Goal: Task Accomplishment & Management: Use online tool/utility

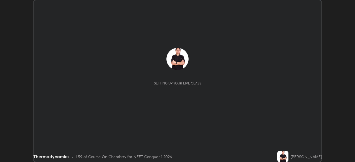
scroll to position [162, 355]
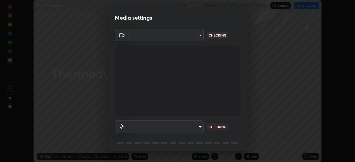
type input "ed5728659d4a2628327284da790eb6393f1623e3a82d583cb44db94038f4ead1"
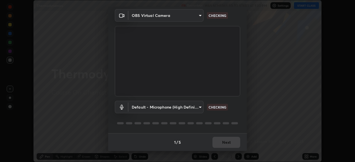
click at [196, 107] on body "Erase all Thermodynamics Recording WAS SCHEDULED TO START AT 1:30 PM Settings S…" at bounding box center [177, 81] width 355 height 162
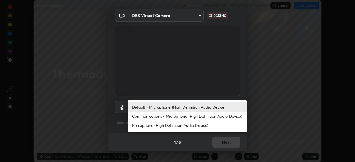
click at [190, 118] on li "Communications - Microphone (High Definition Audio Device)" at bounding box center [187, 116] width 119 height 9
type input "communications"
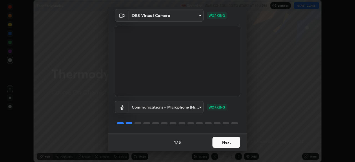
click at [224, 144] on button "Next" at bounding box center [227, 142] width 28 height 11
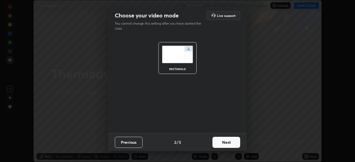
click at [228, 141] on button "Next" at bounding box center [227, 142] width 28 height 11
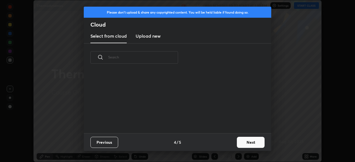
click at [233, 143] on div "Previous 4 / 5 Next" at bounding box center [178, 143] width 188 height 18
click at [248, 144] on button "Next" at bounding box center [251, 142] width 28 height 11
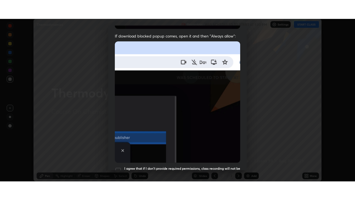
scroll to position [133, 0]
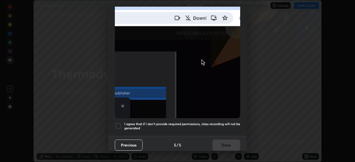
click at [208, 136] on div "Previous 5 / 5 Done" at bounding box center [177, 145] width 139 height 18
click at [119, 124] on div at bounding box center [118, 126] width 7 height 7
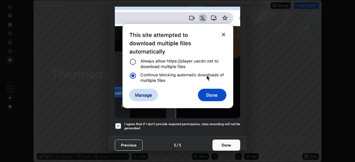
click at [226, 143] on button "Done" at bounding box center [227, 145] width 28 height 11
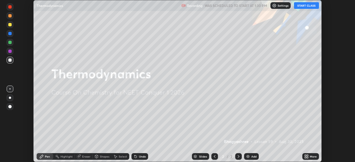
click at [308, 5] on button "START CLASS" at bounding box center [306, 5] width 25 height 7
click at [309, 157] on div "More" at bounding box center [311, 157] width 17 height 7
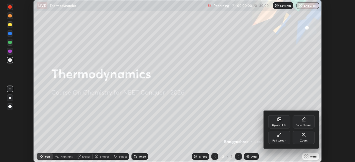
click at [286, 143] on div "Full screen" at bounding box center [279, 137] width 22 height 13
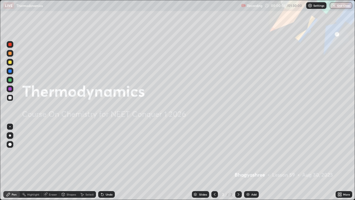
scroll to position [200, 355]
click at [249, 162] on img at bounding box center [248, 194] width 4 height 4
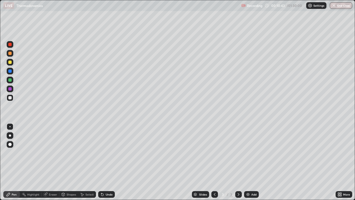
click at [247, 162] on img at bounding box center [248, 194] width 4 height 4
click at [85, 162] on div "Select" at bounding box center [89, 194] width 8 height 3
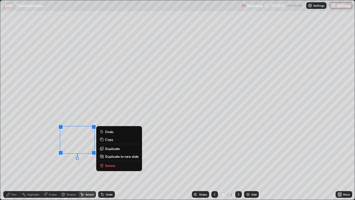
click at [114, 162] on p "Delete" at bounding box center [110, 165] width 10 height 4
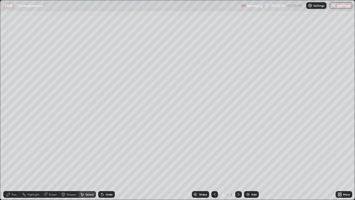
click at [13, 162] on div "Pen" at bounding box center [11, 194] width 17 height 7
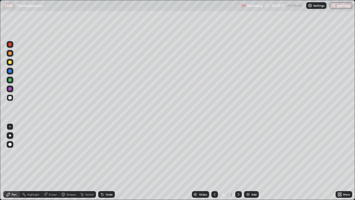
click at [55, 162] on div "Eraser" at bounding box center [51, 194] width 18 height 7
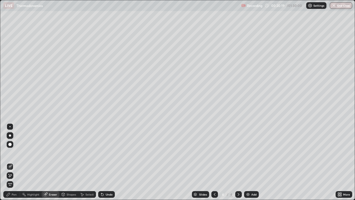
click at [12, 162] on div "Pen" at bounding box center [14, 194] width 5 height 3
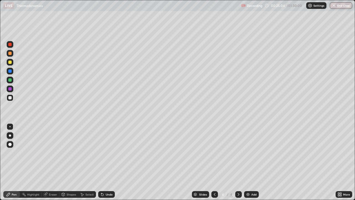
click at [251, 162] on div "Add" at bounding box center [253, 194] width 5 height 3
click at [8, 72] on div at bounding box center [10, 71] width 7 height 7
click at [82, 162] on icon at bounding box center [82, 194] width 3 height 3
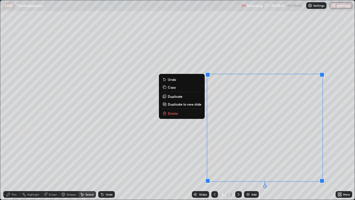
click at [180, 113] on button "Delete" at bounding box center [181, 113] width 41 height 7
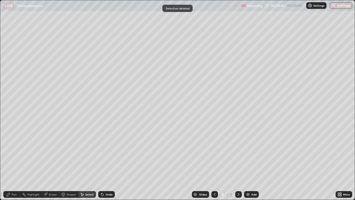
click at [17, 162] on div "Pen" at bounding box center [11, 194] width 17 height 7
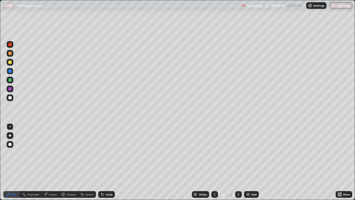
click at [11, 97] on div at bounding box center [9, 97] width 3 height 3
click at [101, 162] on icon at bounding box center [102, 194] width 2 height 2
click at [249, 162] on img at bounding box center [248, 194] width 4 height 4
click at [11, 62] on div at bounding box center [9, 62] width 3 height 3
click at [251, 162] on div "Add" at bounding box center [251, 194] width 15 height 7
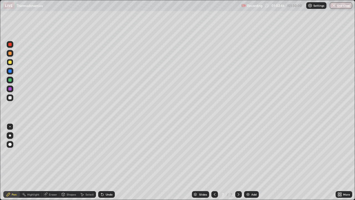
click at [105, 162] on div "Undo" at bounding box center [106, 194] width 17 height 7
click at [106, 162] on div "Undo" at bounding box center [106, 194] width 17 height 7
click at [108, 162] on div "Undo" at bounding box center [106, 194] width 17 height 7
click at [106, 162] on div "Undo" at bounding box center [109, 194] width 7 height 3
click at [249, 162] on img at bounding box center [248, 194] width 4 height 4
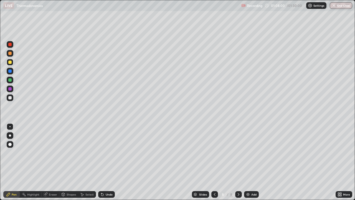
click at [9, 98] on div at bounding box center [9, 97] width 3 height 3
click at [9, 89] on div at bounding box center [9, 88] width 3 height 3
click at [104, 162] on div "Undo" at bounding box center [106, 194] width 17 height 7
click at [102, 162] on icon at bounding box center [102, 194] width 2 height 2
click at [12, 100] on div at bounding box center [10, 97] width 7 height 7
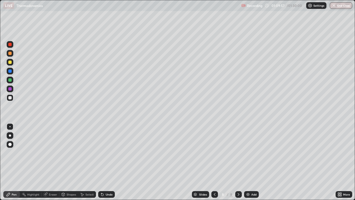
click at [102, 162] on icon at bounding box center [102, 194] width 2 height 2
click at [101, 162] on icon at bounding box center [102, 194] width 2 height 2
click at [337, 4] on button "End Class" at bounding box center [341, 5] width 22 height 7
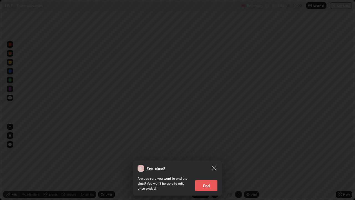
click at [210, 162] on button "End" at bounding box center [206, 185] width 22 height 11
